Goal: Task Accomplishment & Management: Manage account settings

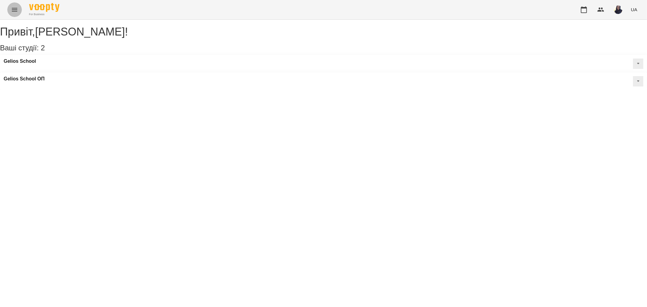
click at [12, 11] on icon "Menu" at bounding box center [14, 10] width 5 height 4
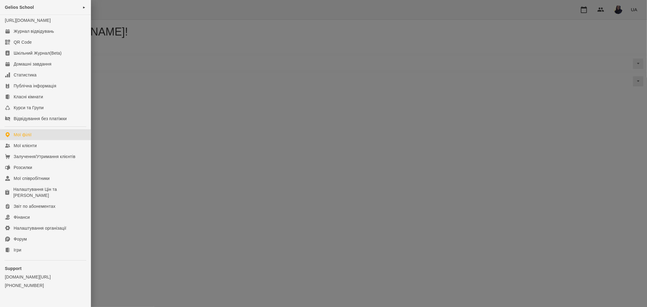
click at [125, 6] on div at bounding box center [323, 153] width 647 height 307
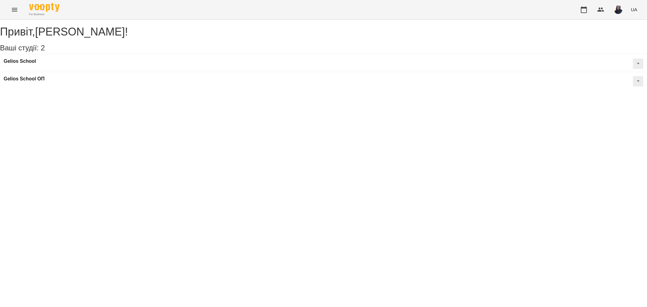
click at [12, 11] on icon "Menu" at bounding box center [14, 9] width 7 height 7
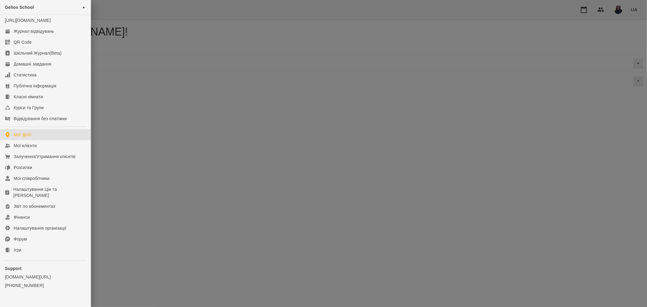
click at [173, 49] on div at bounding box center [323, 153] width 647 height 307
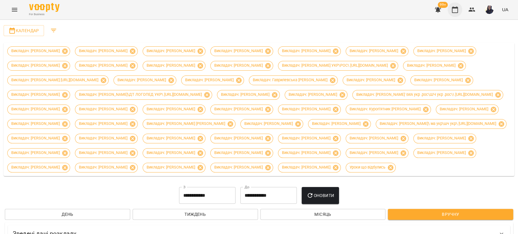
click at [459, 11] on button "button" at bounding box center [454, 9] width 15 height 15
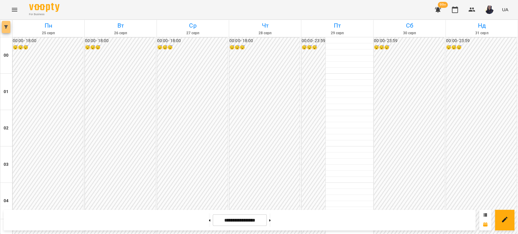
click at [7, 29] on icon "button" at bounding box center [6, 27] width 4 height 4
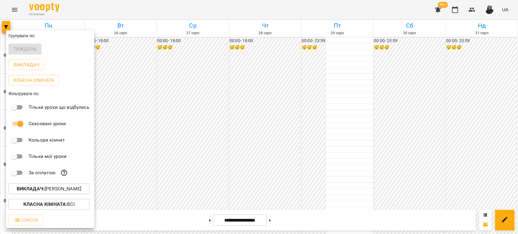
click at [72, 194] on button "Викладач : [PERSON_NAME]" at bounding box center [48, 189] width 81 height 11
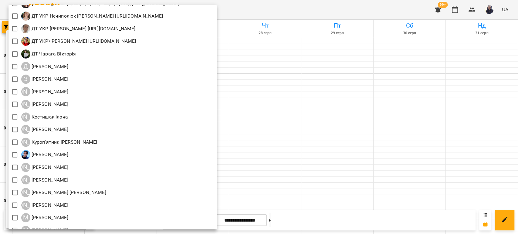
scroll to position [371, 0]
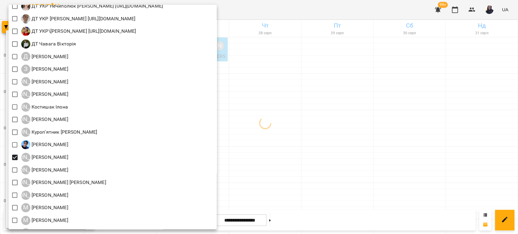
click at [302, 9] on div at bounding box center [259, 117] width 518 height 234
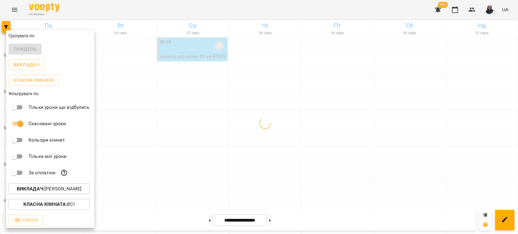
click at [201, 221] on div at bounding box center [259, 117] width 518 height 234
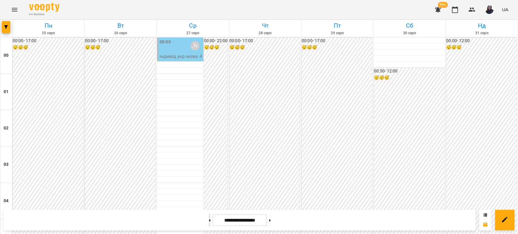
click at [209, 221] on icon at bounding box center [210, 220] width 2 height 2
type input "**********"
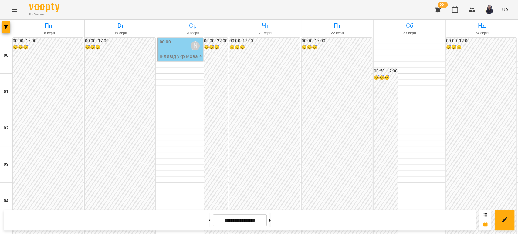
click at [176, 46] on div "00:00 [PERSON_NAME]" at bounding box center [181, 46] width 42 height 14
click at [8, 28] on icon "button" at bounding box center [6, 27] width 4 height 4
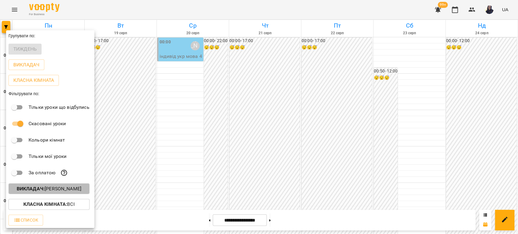
click at [72, 193] on p "Викладач : [PERSON_NAME]" at bounding box center [49, 188] width 65 height 7
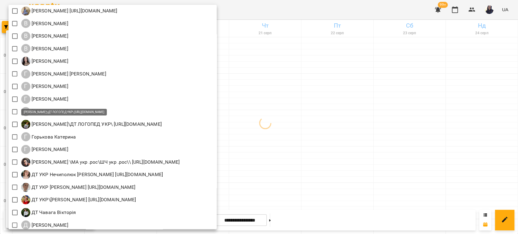
scroll to position [0, 0]
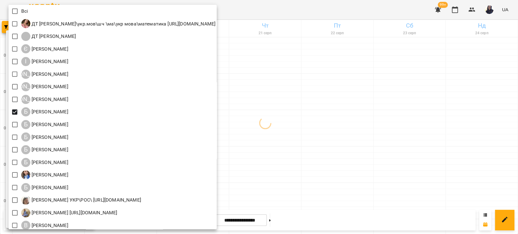
click at [340, 12] on div at bounding box center [259, 117] width 518 height 234
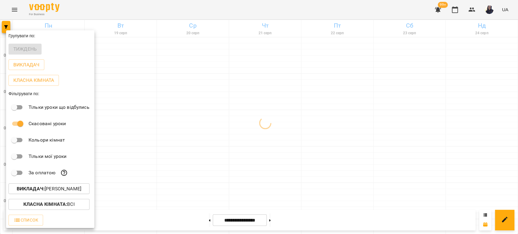
click at [181, 13] on div at bounding box center [259, 117] width 518 height 234
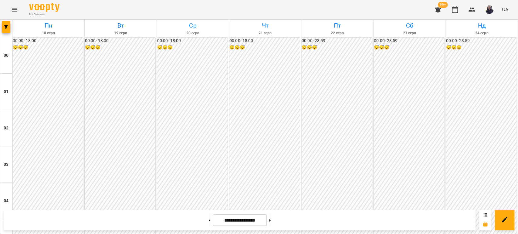
scroll to position [573, 0]
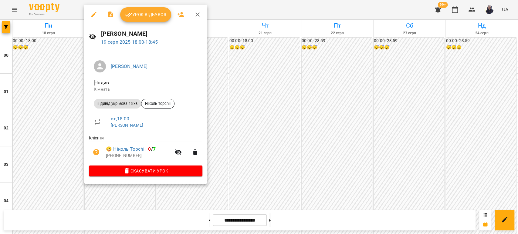
click at [140, 19] on button "Урок відбувся" at bounding box center [145, 14] width 51 height 15
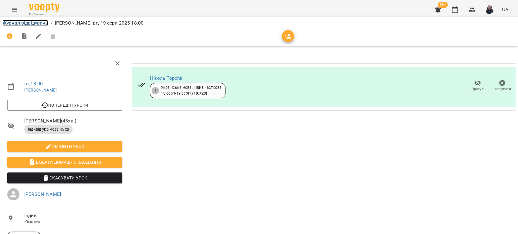
click at [33, 24] on link "Журнал відвідувань" at bounding box center [25, 23] width 46 height 6
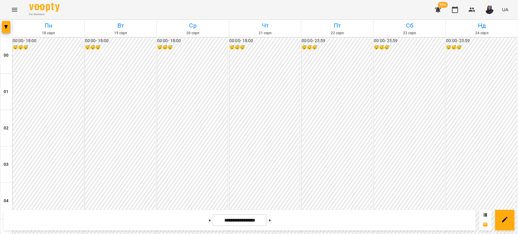
scroll to position [640, 0]
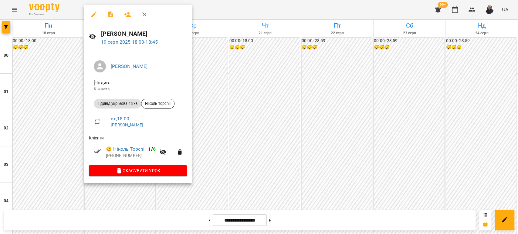
click at [225, 140] on div at bounding box center [259, 117] width 518 height 234
